Goal: Information Seeking & Learning: Learn about a topic

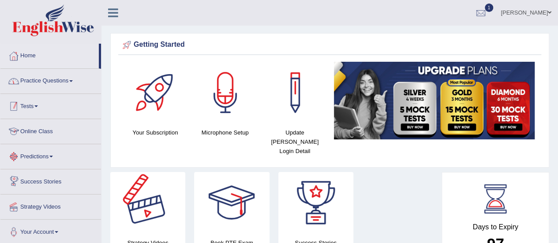
click at [47, 78] on link "Practice Questions" at bounding box center [50, 80] width 101 height 22
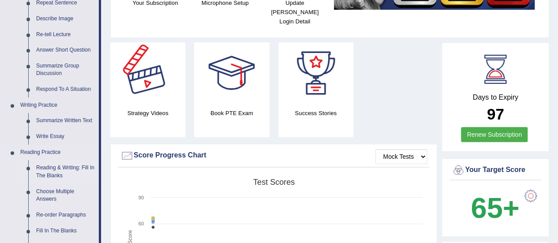
scroll to position [132, 0]
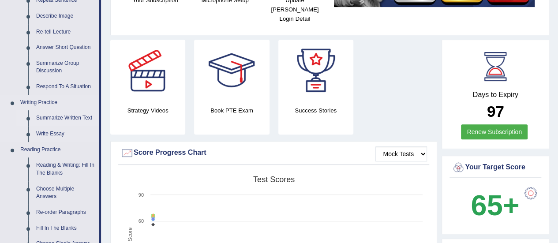
click at [61, 118] on link "Summarize Written Text" at bounding box center [65, 118] width 67 height 16
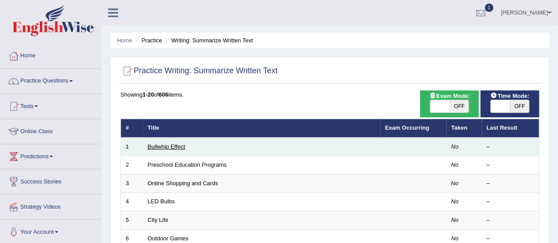
click at [177, 147] on link "Bullwhip Effect" at bounding box center [167, 146] width 38 height 7
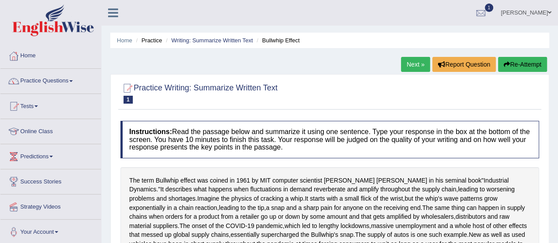
click at [409, 63] on link "Next »" at bounding box center [415, 64] width 29 height 15
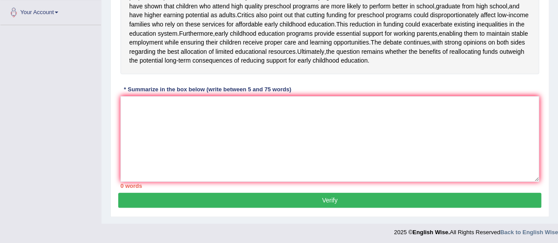
scroll to position [221, 0]
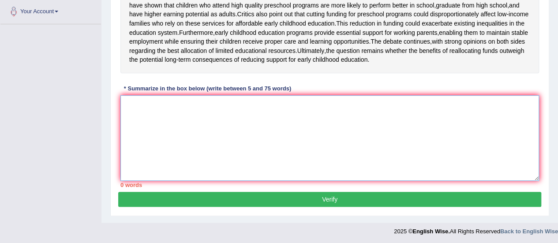
click at [256, 123] on textarea at bounding box center [329, 138] width 419 height 86
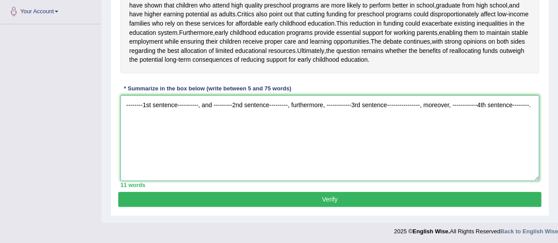
type textarea "--------1st sentence----------, and ---------2nd sentence---------, furthermore…"
drag, startPoint x: 176, startPoint y: 135, endPoint x: 361, endPoint y: 135, distance: 185.3
click at [311, 135] on textarea "--------1st sentence----------, and ---------2nd sentence---------, furthermore…" at bounding box center [329, 138] width 419 height 86
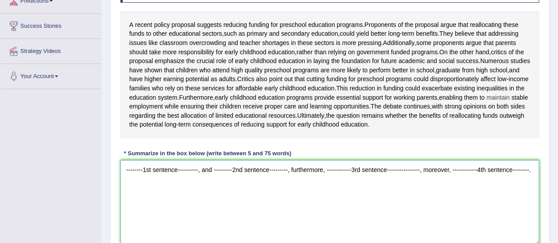
scroll to position [158, 0]
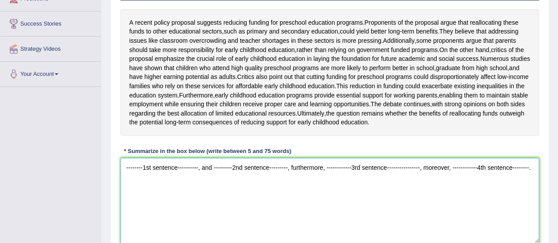
drag, startPoint x: 533, startPoint y: 195, endPoint x: 0, endPoint y: 169, distance: 533.6
click at [0, 169] on div "Toggle navigation Home Practice Questions Speaking Practice Read Aloud Repeat S…" at bounding box center [279, 72] width 558 height 461
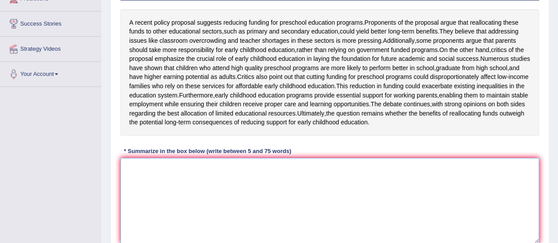
click at [153, 193] on textarea at bounding box center [329, 201] width 419 height 86
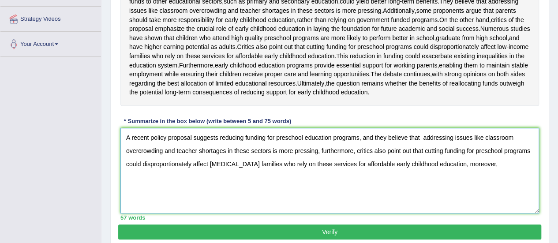
scroll to position [202, 0]
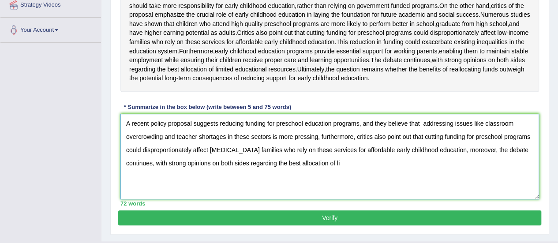
drag, startPoint x: 482, startPoint y: 174, endPoint x: 153, endPoint y: 205, distance: 330.6
click at [153, 199] on textarea "A recent policy proposal suggests reducing funding for preschool education prog…" at bounding box center [329, 157] width 419 height 86
drag, startPoint x: 284, startPoint y: 192, endPoint x: 294, endPoint y: 195, distance: 10.5
click at [284, 192] on textarea "A recent policy proposal suggests reducing funding for preschool education prog…" at bounding box center [329, 157] width 419 height 86
type textarea "A recent policy proposal suggests reducing funding for preschool education prog…"
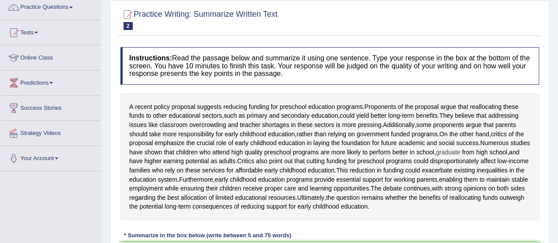
scroll to position [0, 0]
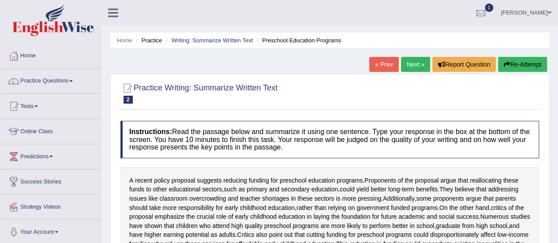
click at [118, 35] on ul "Home Practice Writing: Summarize Written Text Preschool Education Programs" at bounding box center [329, 40] width 439 height 15
click at [117, 39] on link "Home" at bounding box center [124, 40] width 15 height 7
